Goal: Use online tool/utility: Utilize a website feature to perform a specific function

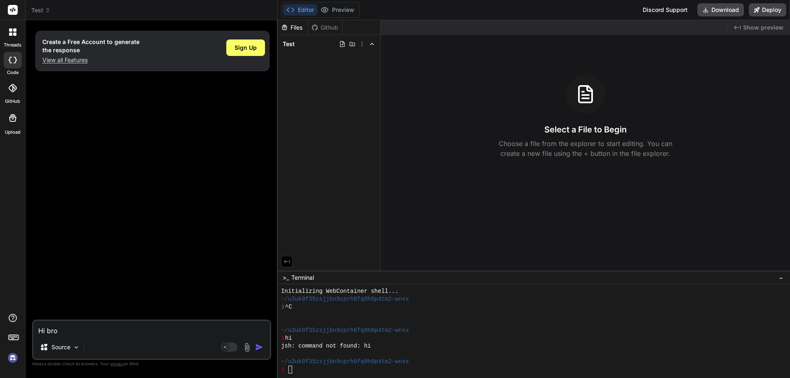
click at [589, 131] on h3 "Select a File to Begin" at bounding box center [585, 130] width 82 height 12
click at [587, 92] on icon at bounding box center [585, 94] width 20 height 20
click at [575, 153] on p "Choose a file from the explorer to start editing. You can create a new file usi…" at bounding box center [585, 149] width 184 height 20
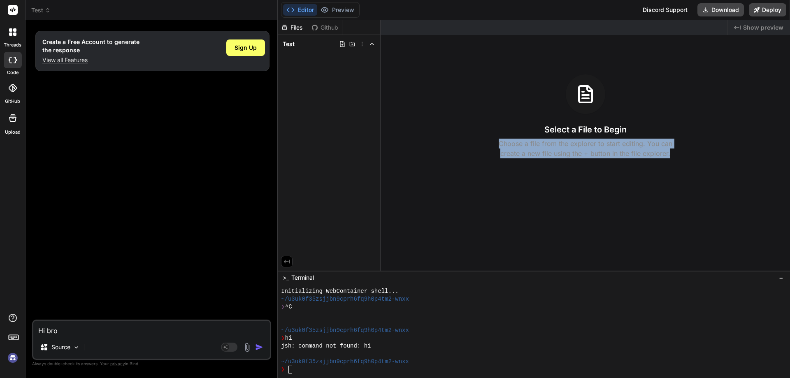
drag, startPoint x: 500, startPoint y: 144, endPoint x: 671, endPoint y: 153, distance: 171.8
click at [671, 153] on p "Choose a file from the explorer to start editing. You can create a new file usi…" at bounding box center [585, 149] width 184 height 20
click at [621, 162] on div "Created with Pixso. Show preview Select a File to Begin Choose a file from the …" at bounding box center [584, 145] width 409 height 250
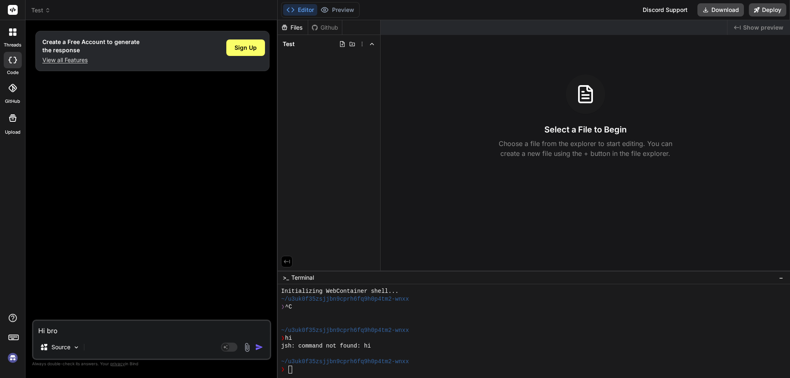
click at [587, 124] on h3 "Select a File to Begin" at bounding box center [585, 130] width 82 height 12
click at [717, 9] on button "Download" at bounding box center [720, 9] width 46 height 13
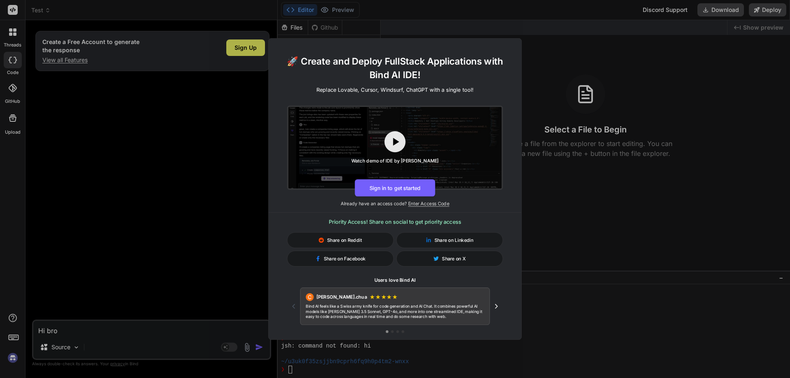
click at [570, 9] on div "🚀 Create and Deploy FullStack Applications with Bind AI IDE! Replace Lovable, C…" at bounding box center [395, 189] width 790 height 378
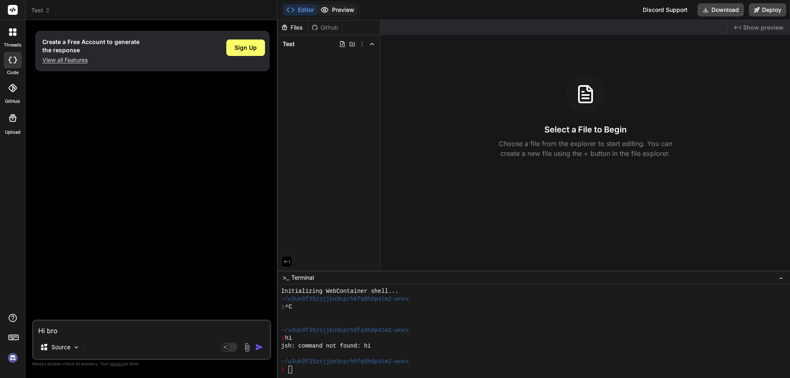
click at [338, 8] on button "Preview" at bounding box center [337, 10] width 40 height 12
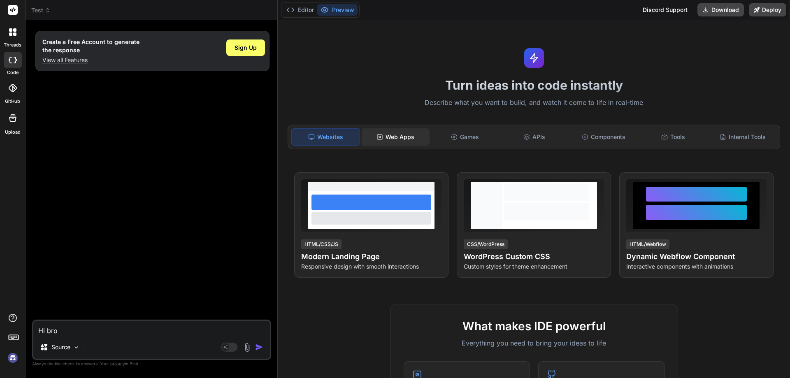
click at [393, 134] on div "Web Apps" at bounding box center [396, 136] width 68 height 17
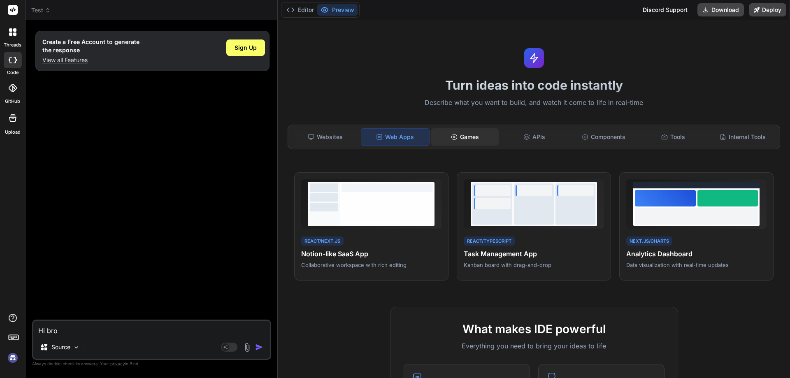
click at [446, 136] on div "Games" at bounding box center [465, 136] width 68 height 17
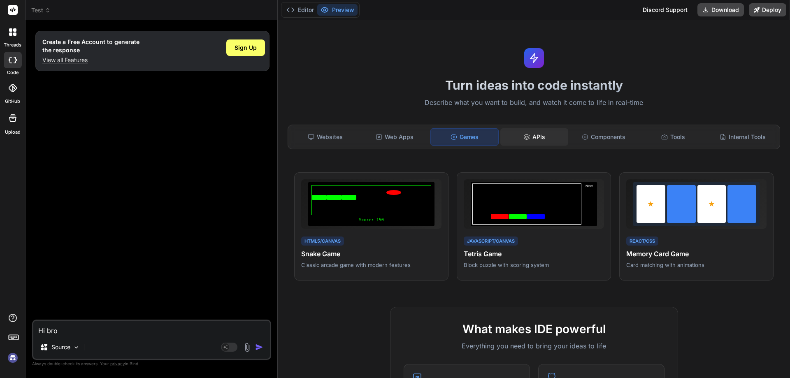
click at [529, 134] on div "APIs" at bounding box center [534, 136] width 68 height 17
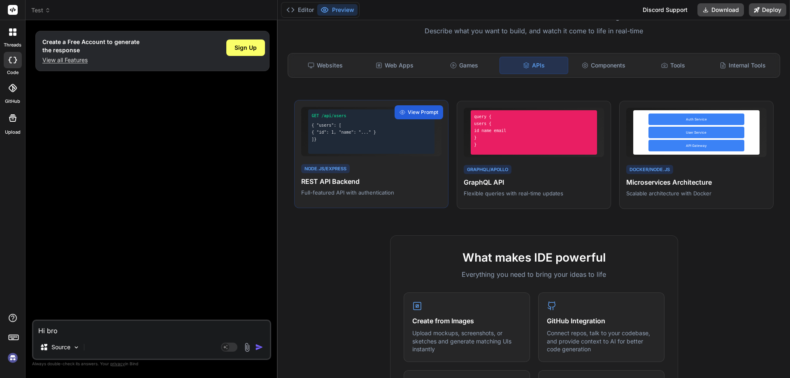
scroll to position [206, 0]
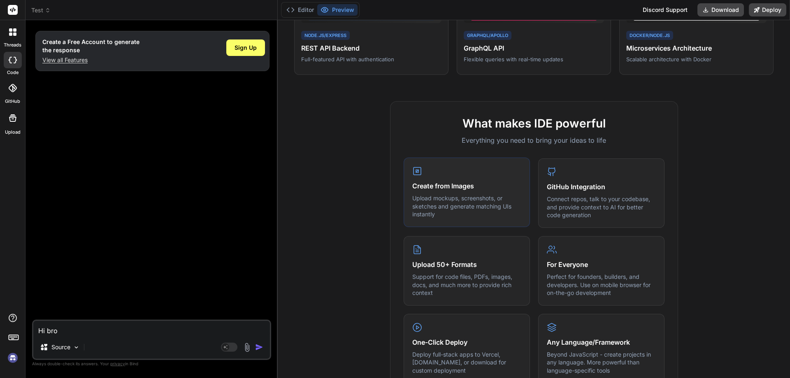
click at [416, 170] on rect at bounding box center [417, 171] width 2 height 2
